Goal: Information Seeking & Learning: Learn about a topic

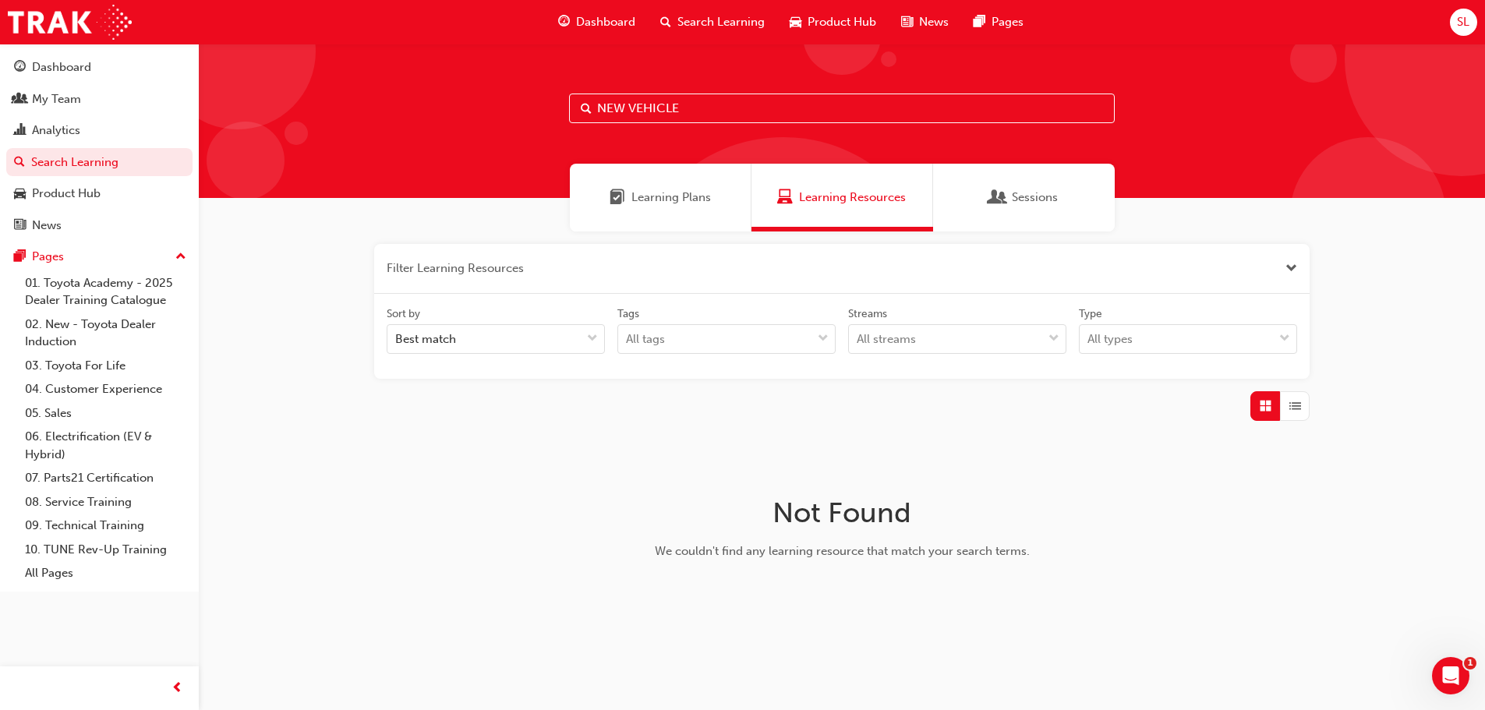
click at [686, 193] on span "Learning Plans" at bounding box center [671, 198] width 80 height 18
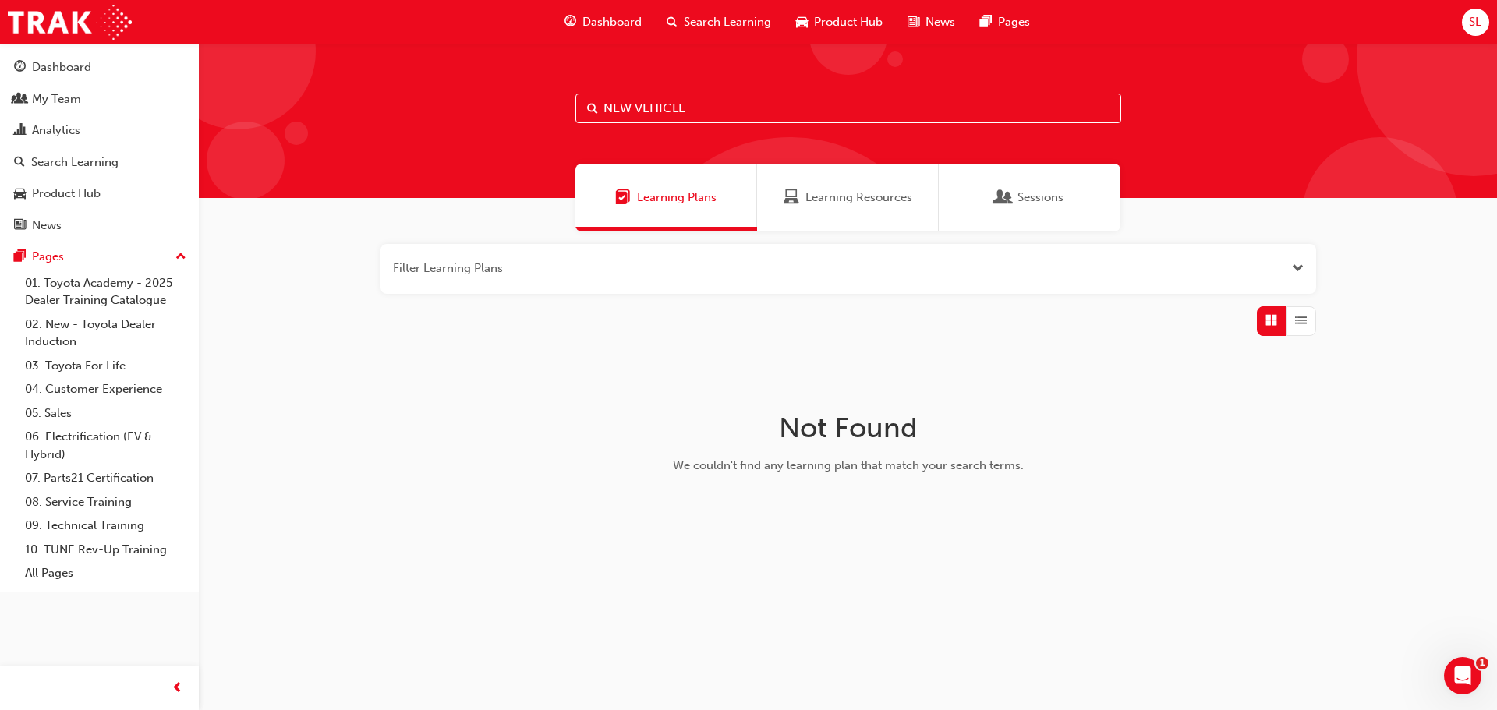
click at [693, 20] on span "Search Learning" at bounding box center [727, 22] width 87 height 18
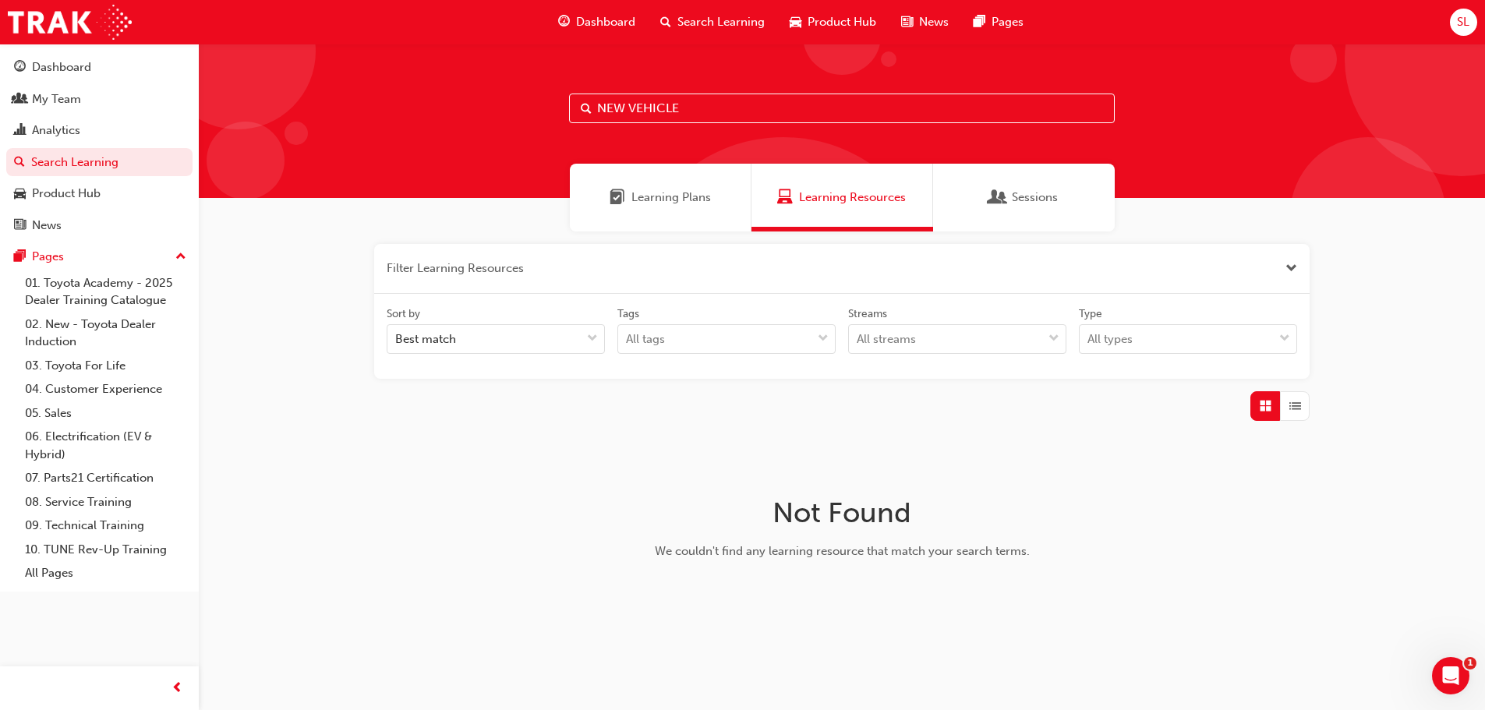
click at [706, 15] on span "Search Learning" at bounding box center [720, 22] width 87 height 18
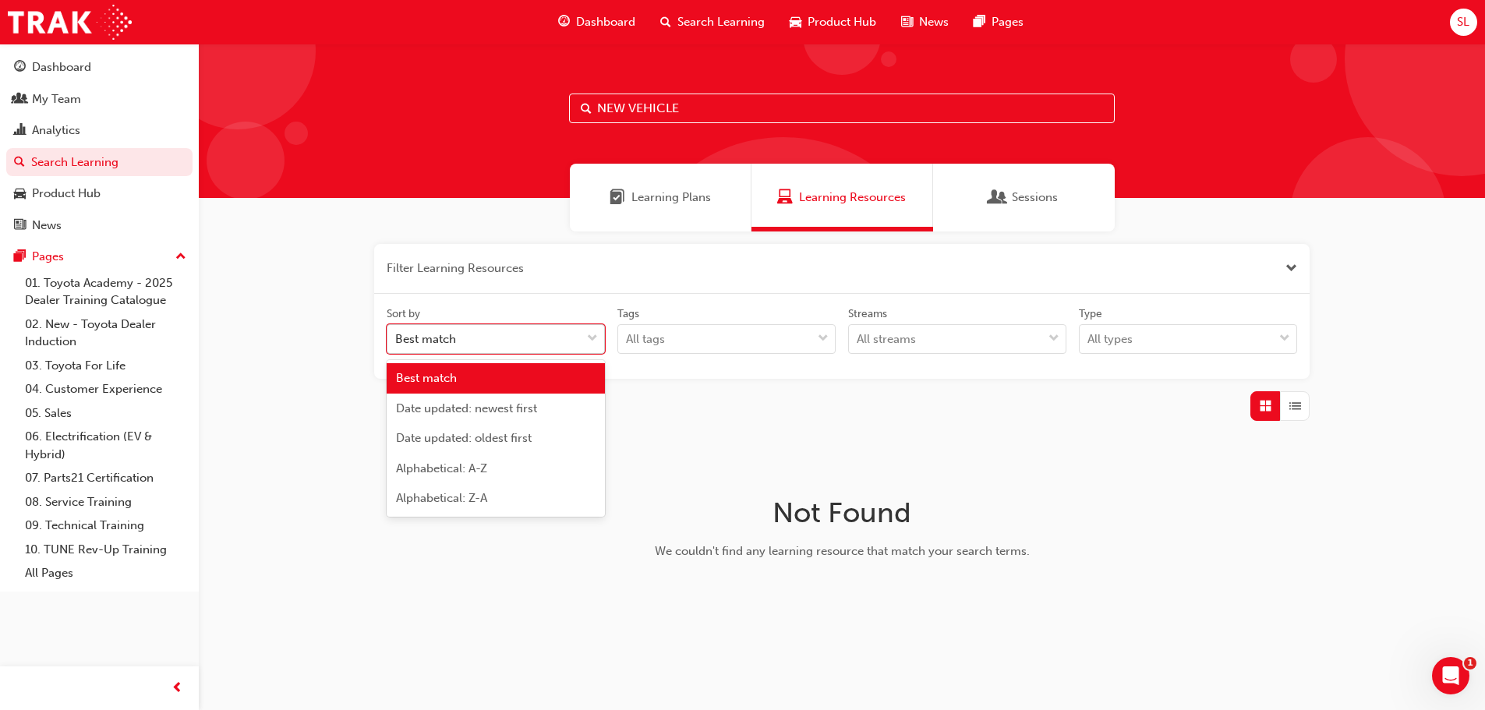
click at [450, 341] on div "Best match" at bounding box center [425, 340] width 61 height 18
click at [397, 341] on input "Sort by option Best match focused, 1 of 5. 5 results available. Use Up and Down…" at bounding box center [396, 338] width 2 height 13
click at [468, 409] on span "Date updated: newest first" at bounding box center [466, 409] width 141 height 14
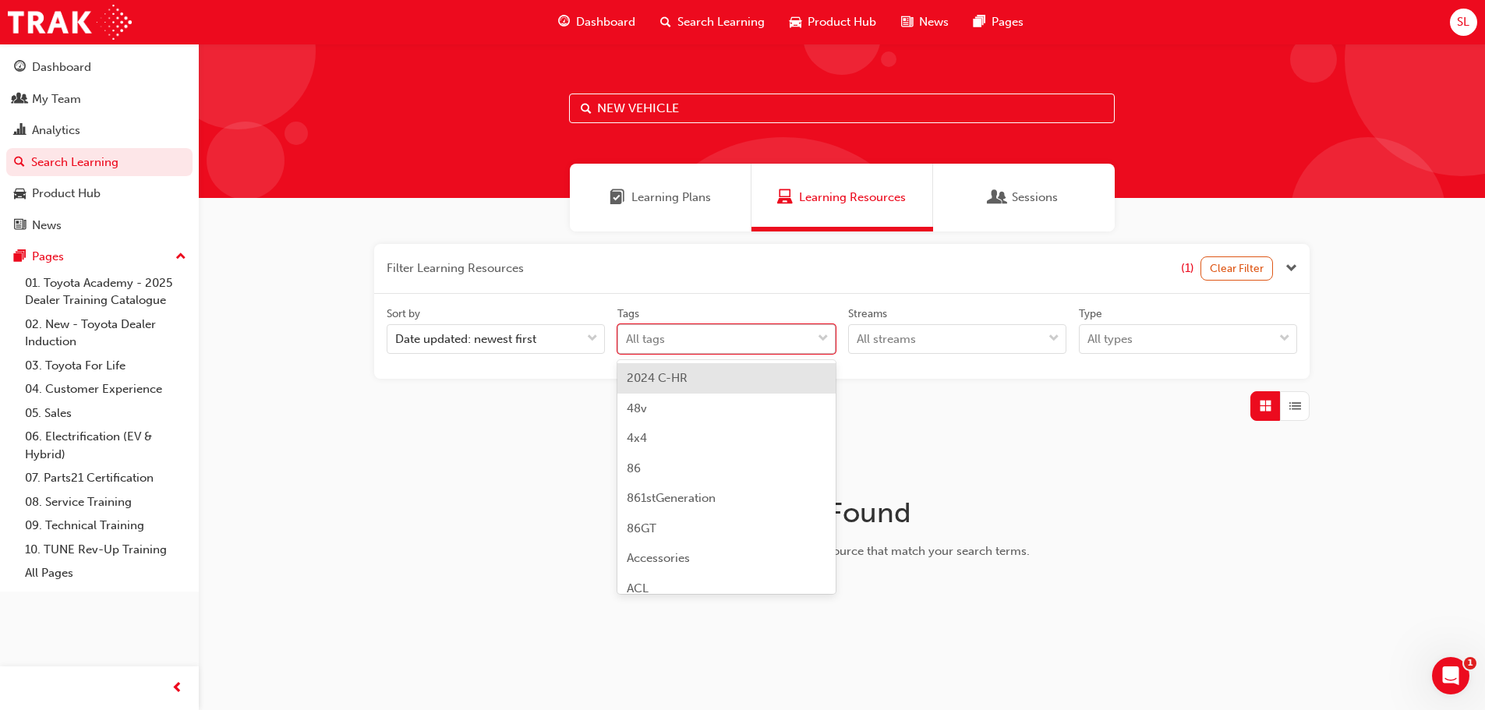
click at [739, 339] on div "All tags" at bounding box center [714, 339] width 193 height 27
click at [628, 339] on input "Tags option 2024 C-HR focused, 1 of 189. 189 results available. Use Up and Down…" at bounding box center [627, 338] width 2 height 13
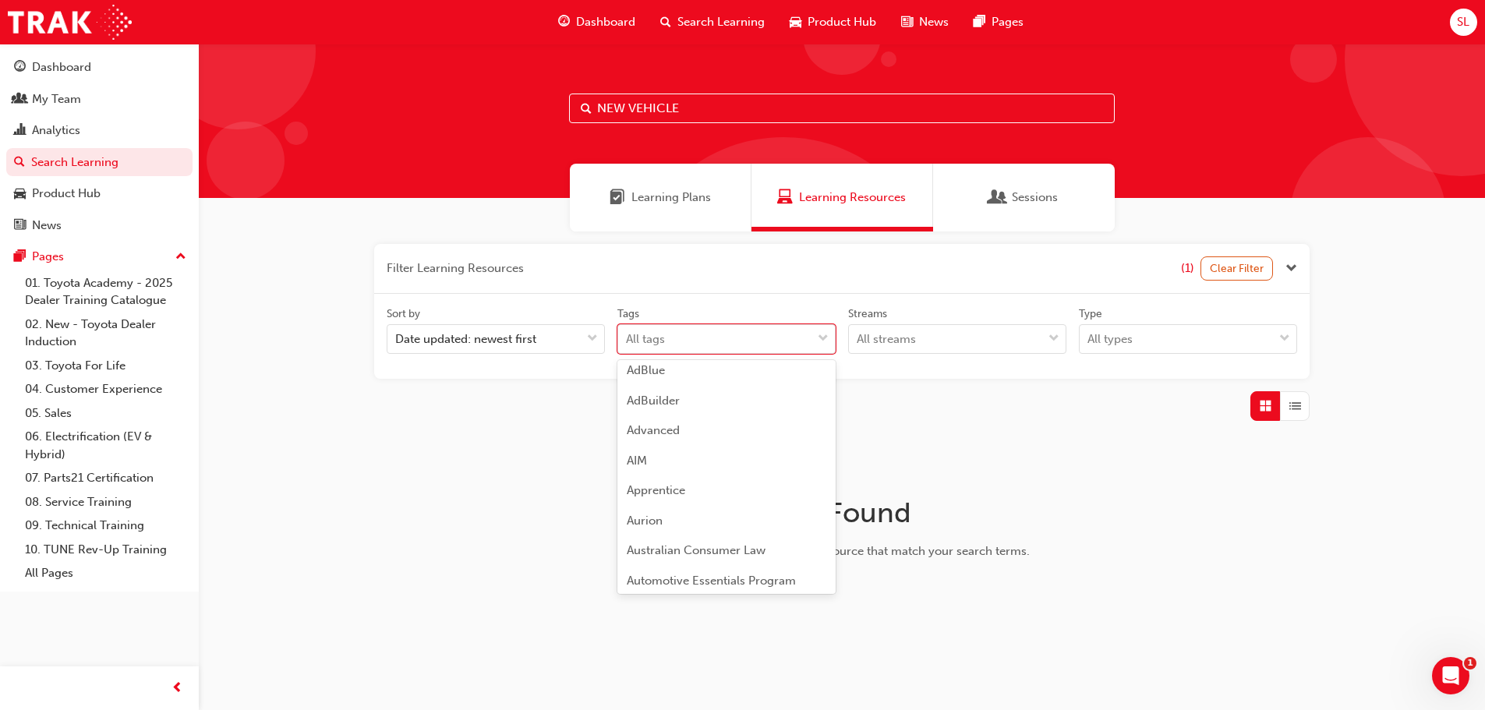
scroll to position [312, 0]
click at [705, 108] on input "NEW VEHICLE" at bounding box center [842, 109] width 546 height 30
type input "N"
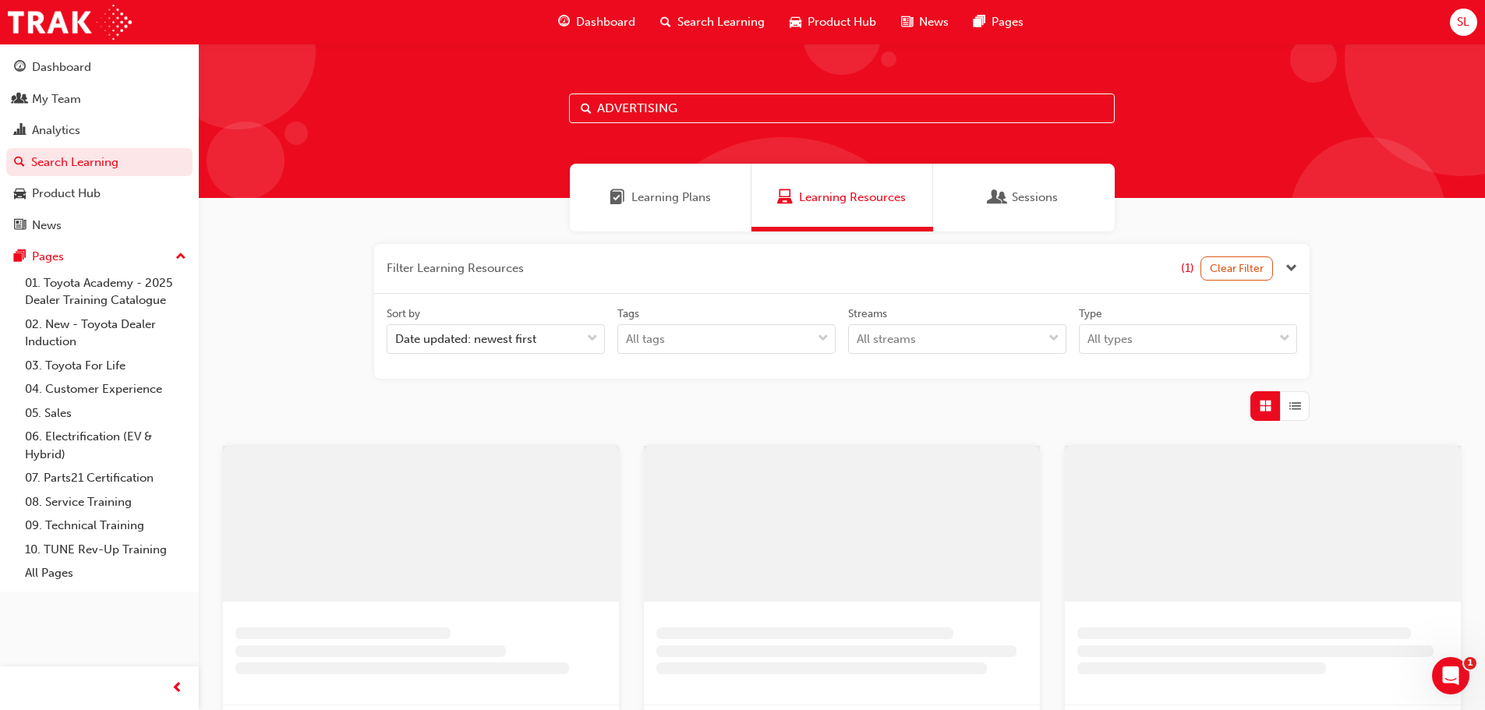
type input "ADVERTISING"
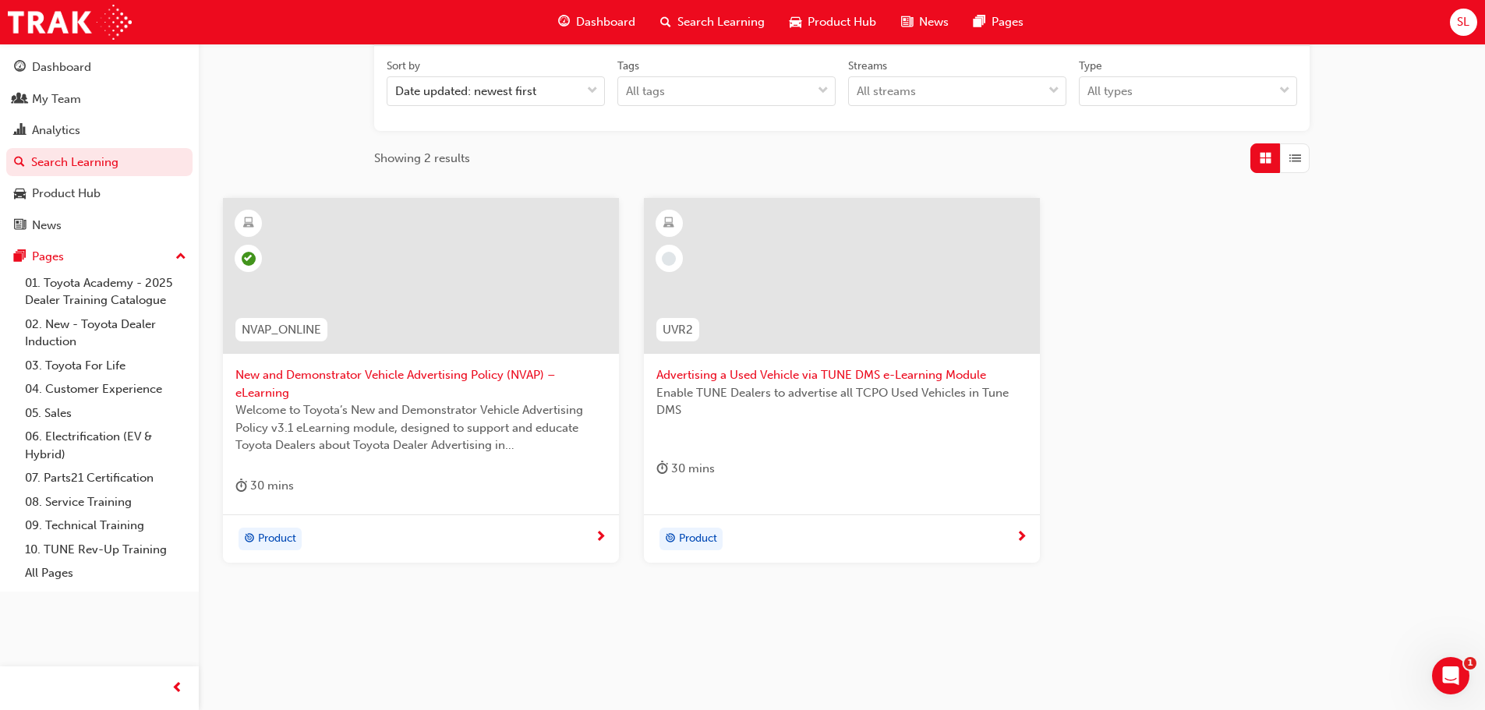
scroll to position [252, 0]
click at [407, 369] on span "New and Demonstrator Vehicle Advertising Policy (NVAP) – eLearning" at bounding box center [420, 380] width 371 height 35
